Goal: Information Seeking & Learning: Understand process/instructions

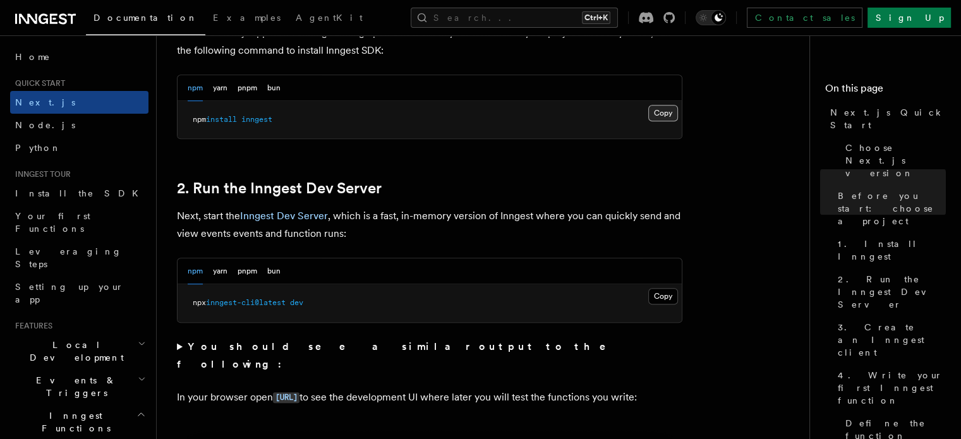
click at [670, 112] on button "Copy Copied" at bounding box center [664, 113] width 30 height 16
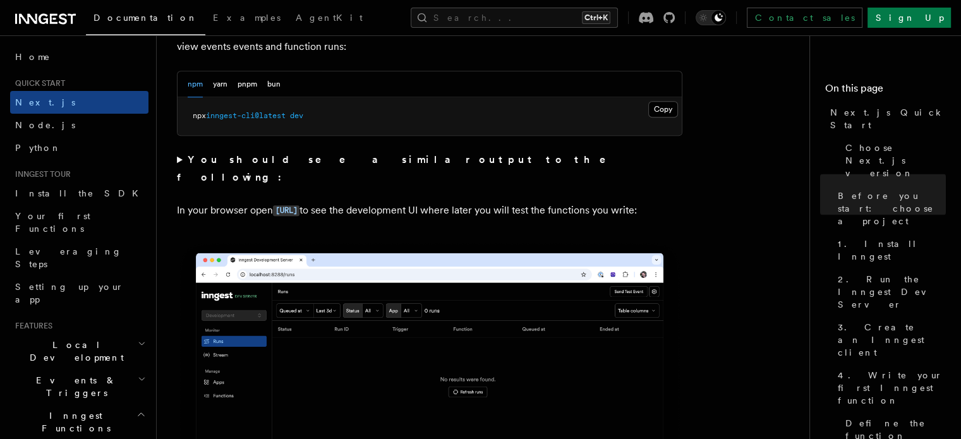
scroll to position [948, 0]
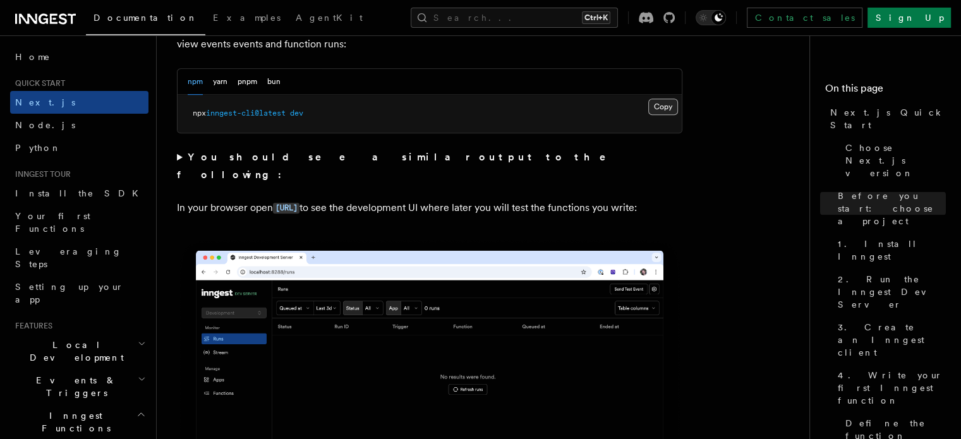
click at [657, 106] on button "Copy Copied" at bounding box center [664, 107] width 30 height 16
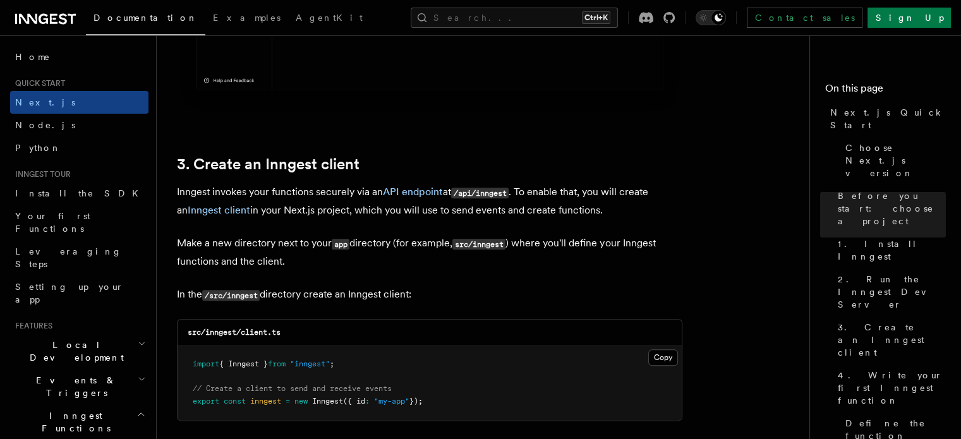
scroll to position [1391, 0]
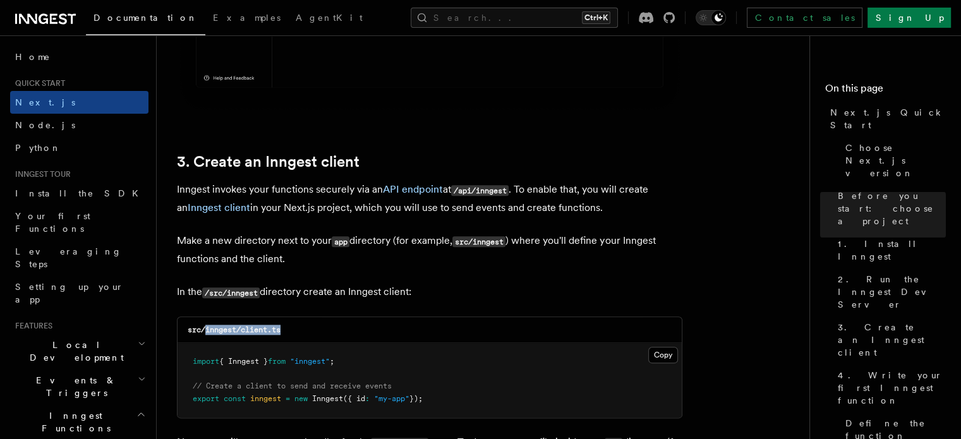
drag, startPoint x: 286, startPoint y: 327, endPoint x: 204, endPoint y: 338, distance: 83.0
click at [204, 338] on div "src/inngest/client.ts" at bounding box center [430, 330] width 504 height 26
copy code "inngest/client.ts"
click at [661, 355] on button "Copy Copied" at bounding box center [664, 355] width 30 height 16
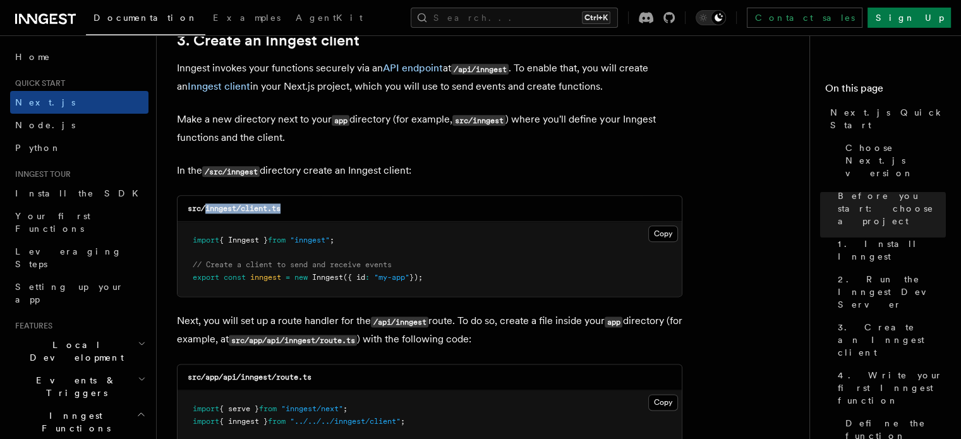
scroll to position [1580, 0]
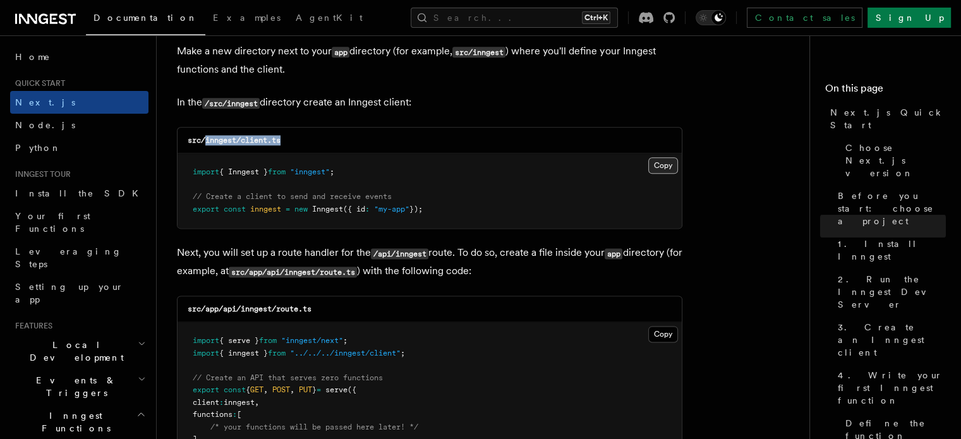
click at [652, 164] on button "Copy Copied" at bounding box center [664, 165] width 30 height 16
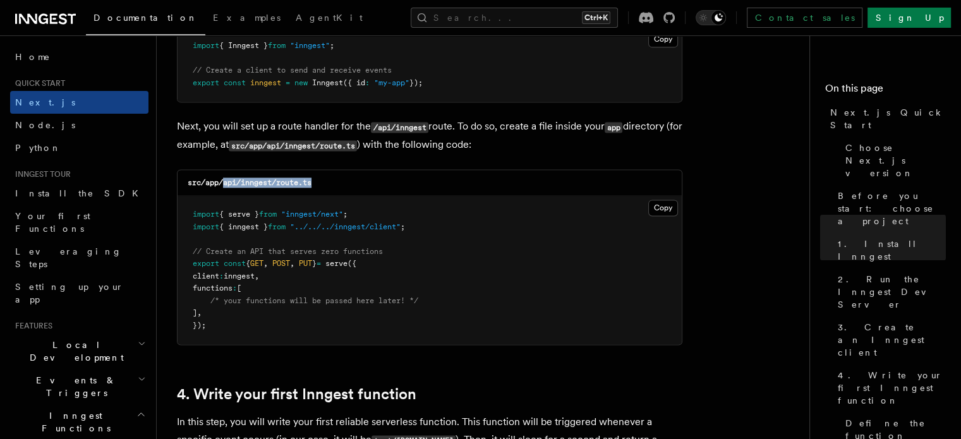
drag, startPoint x: 324, startPoint y: 184, endPoint x: 225, endPoint y: 190, distance: 98.8
click at [225, 190] on div "src/app/api/inngest/route.ts" at bounding box center [430, 183] width 504 height 26
copy code "api/inngest/route.ts"
click at [659, 209] on button "Copy Copied" at bounding box center [664, 208] width 30 height 16
click at [656, 210] on button "Copy Copied" at bounding box center [664, 208] width 30 height 16
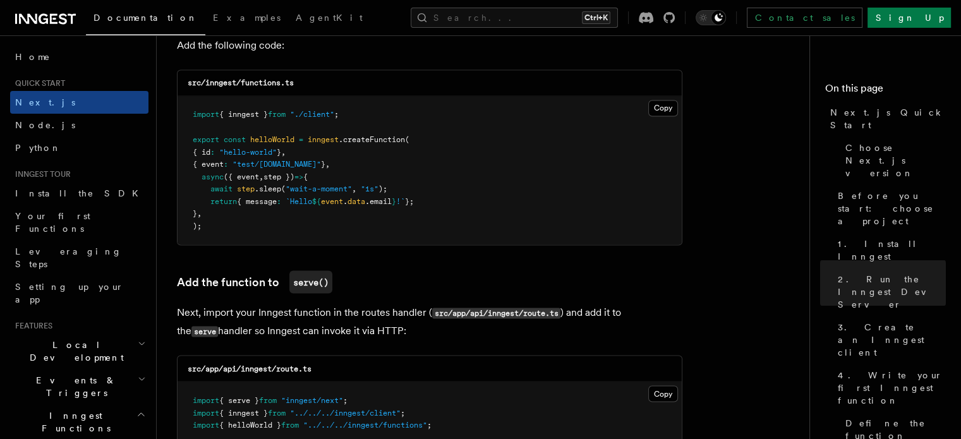
scroll to position [2212, 0]
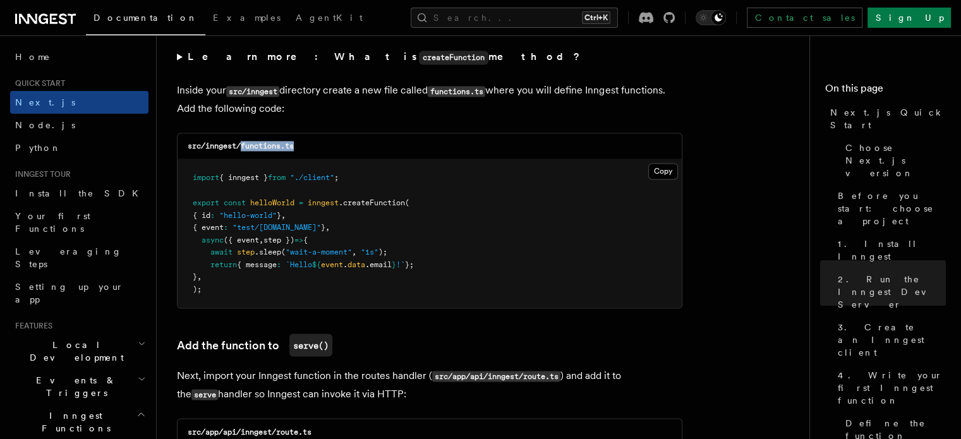
drag, startPoint x: 308, startPoint y: 150, endPoint x: 243, endPoint y: 156, distance: 66.0
click at [243, 156] on div "src/inngest/functions.ts" at bounding box center [430, 146] width 504 height 26
copy code "functions.ts"
click at [657, 174] on button "Copy Copied" at bounding box center [664, 171] width 30 height 16
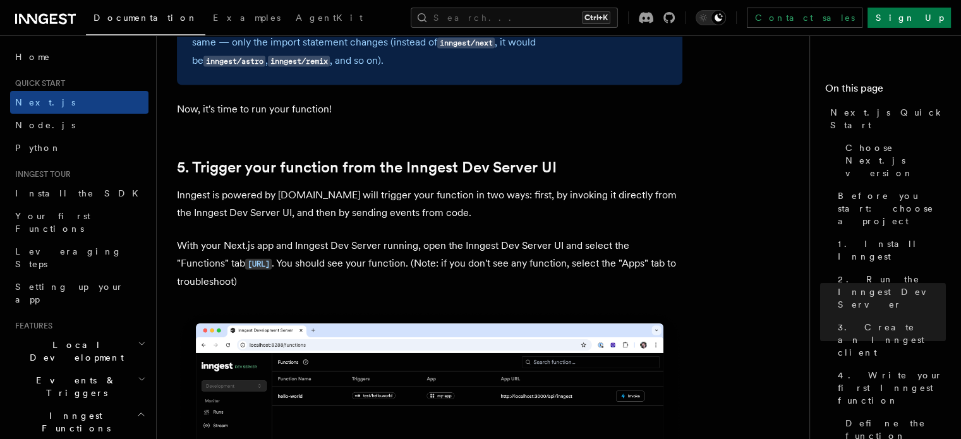
scroll to position [2834, 0]
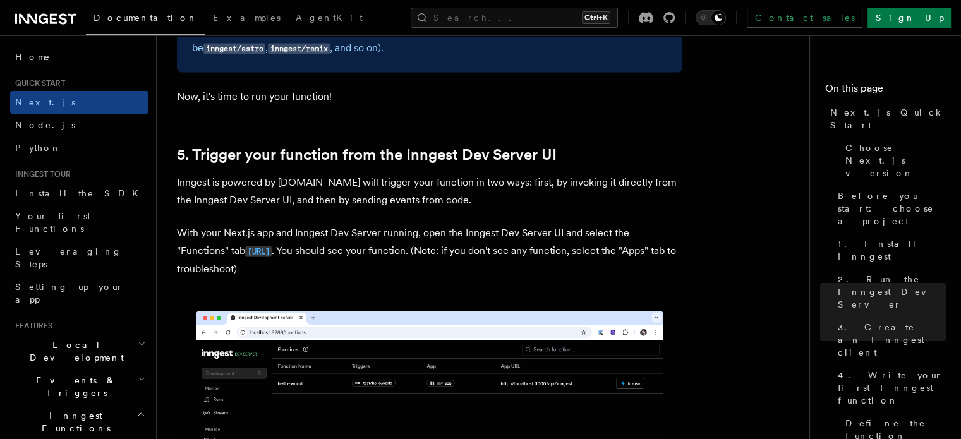
click at [272, 257] on code "http://localhost:8288/functions" at bounding box center [258, 252] width 27 height 11
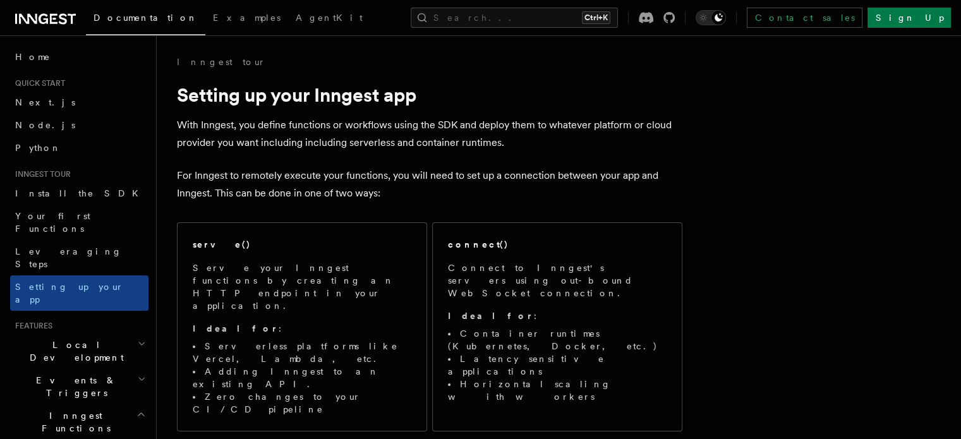
click at [75, 334] on h2 "Local Development" at bounding box center [79, 351] width 138 height 35
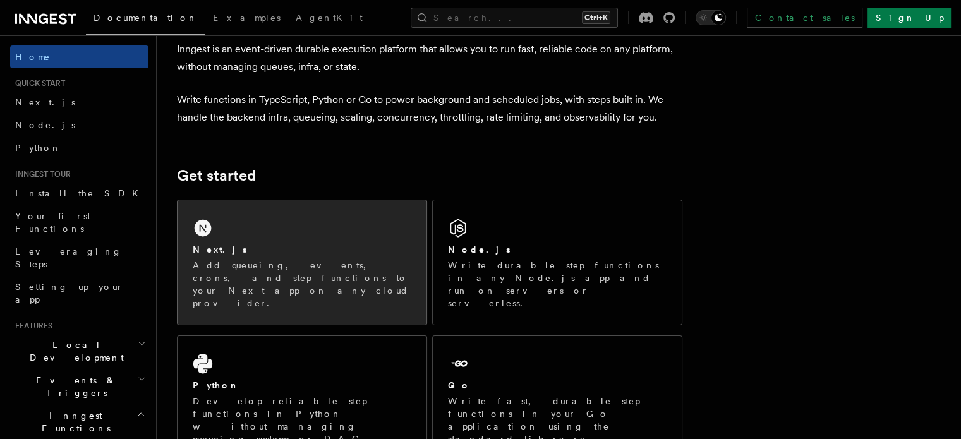
click at [252, 256] on div "Next.js" at bounding box center [302, 249] width 219 height 13
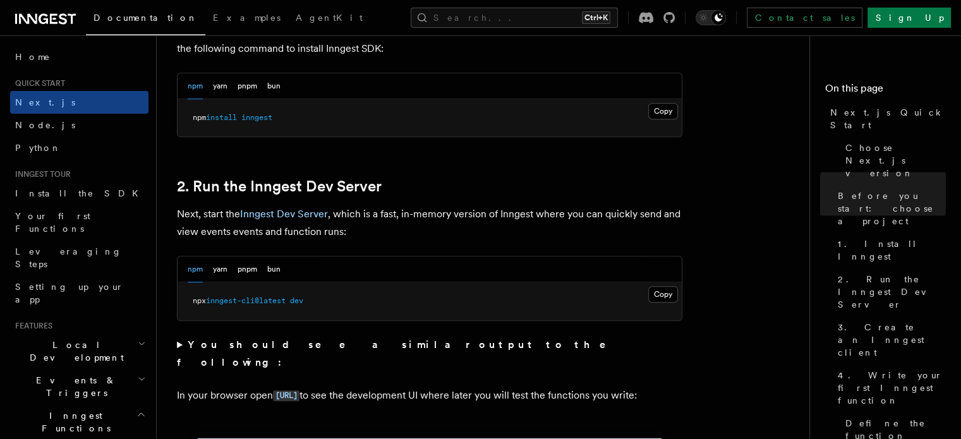
scroll to position [759, 0]
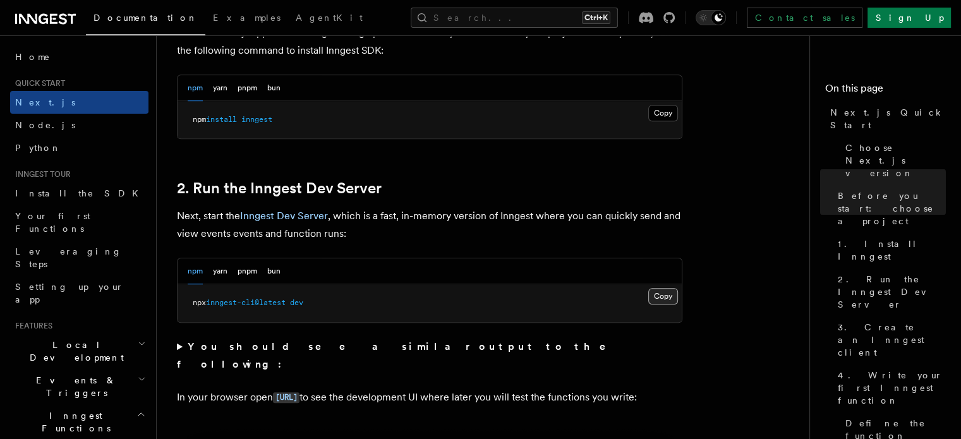
click at [652, 295] on button "Copy Copied" at bounding box center [664, 296] width 30 height 16
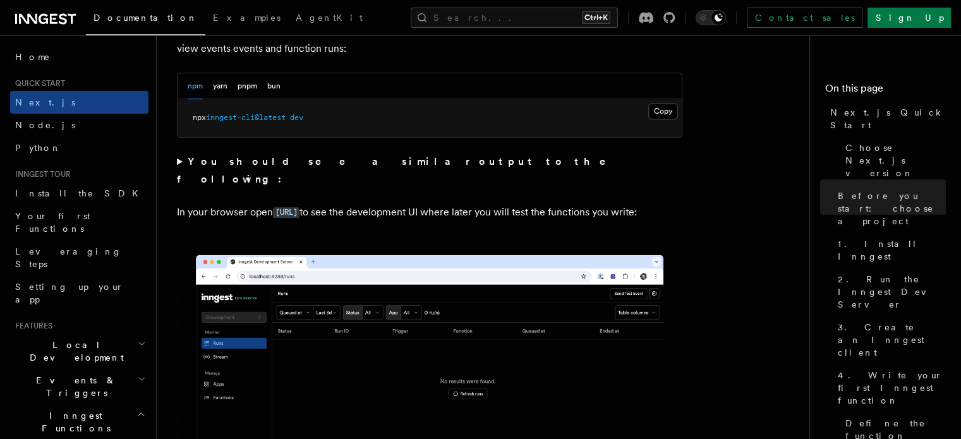
scroll to position [948, 0]
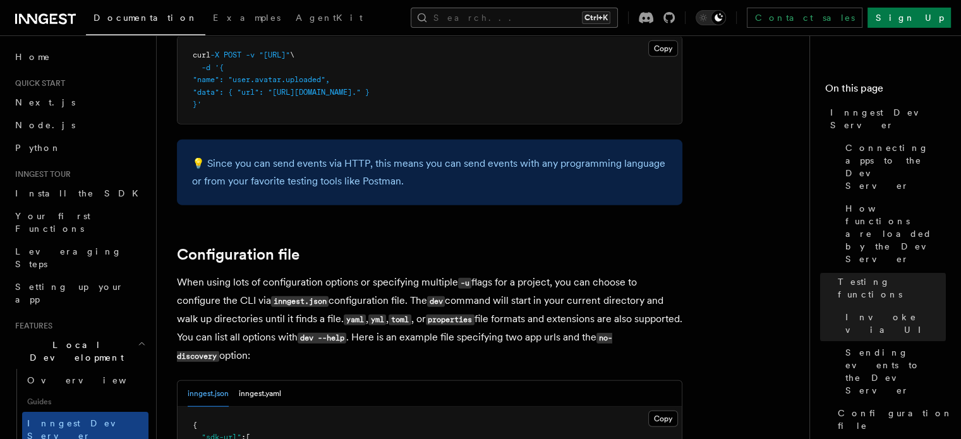
scroll to position [3463, 0]
